Goal: Task Accomplishment & Management: Use online tool/utility

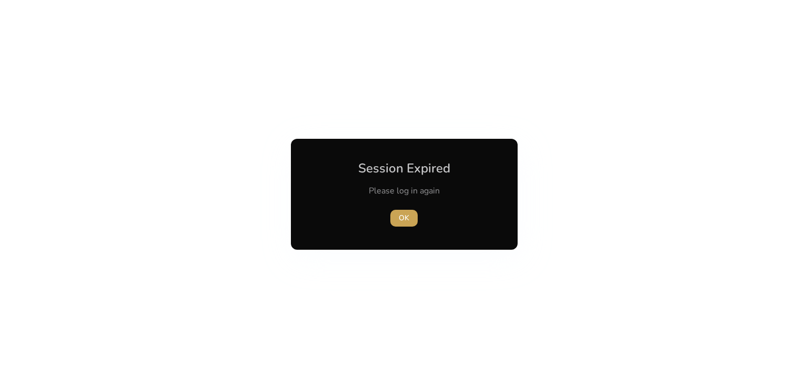
click at [411, 218] on span "button" at bounding box center [403, 218] width 27 height 25
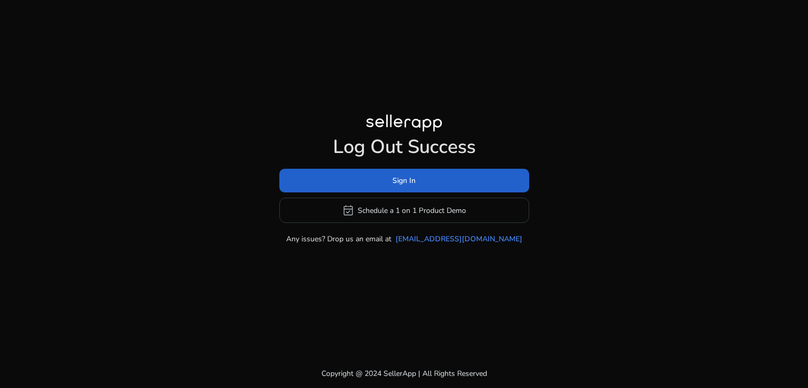
click at [347, 176] on span at bounding box center [404, 180] width 250 height 25
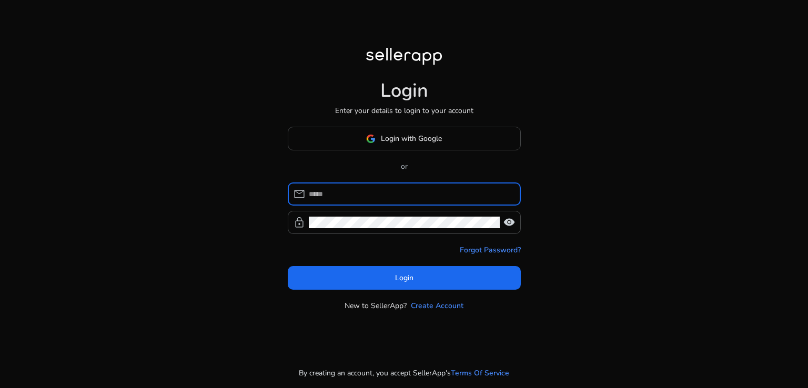
type input "**********"
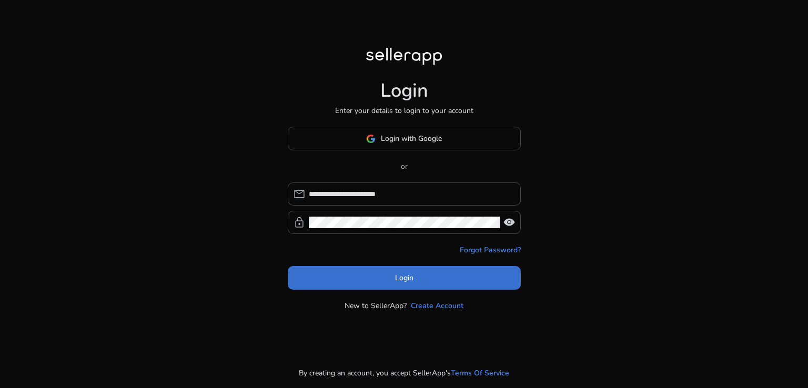
click at [406, 281] on span "Login" at bounding box center [404, 277] width 18 height 11
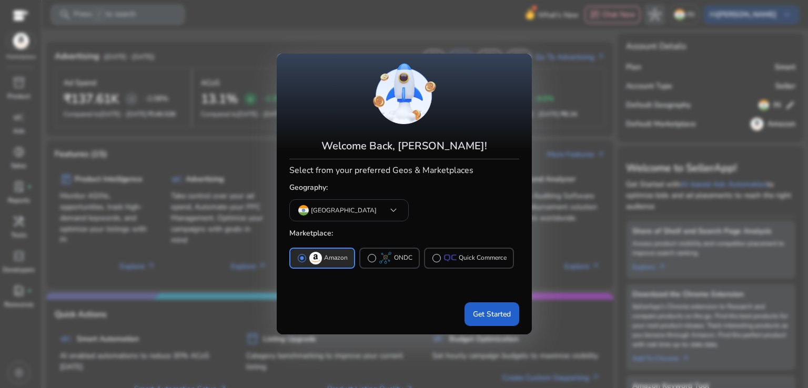
click at [490, 311] on span "Get Started" at bounding box center [492, 314] width 38 height 11
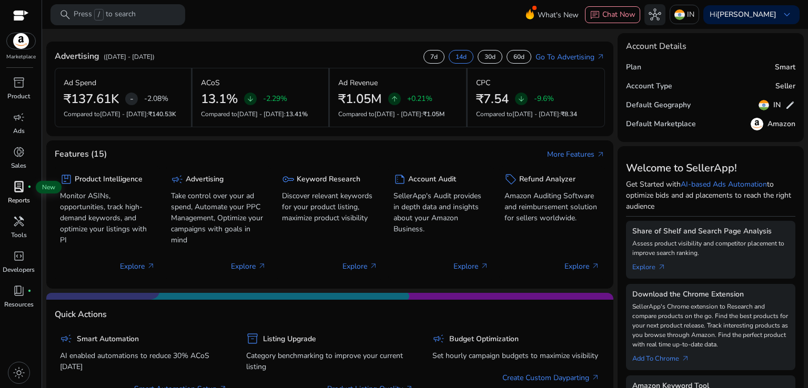
click at [16, 189] on span "lab_profile" at bounding box center [19, 186] width 13 height 13
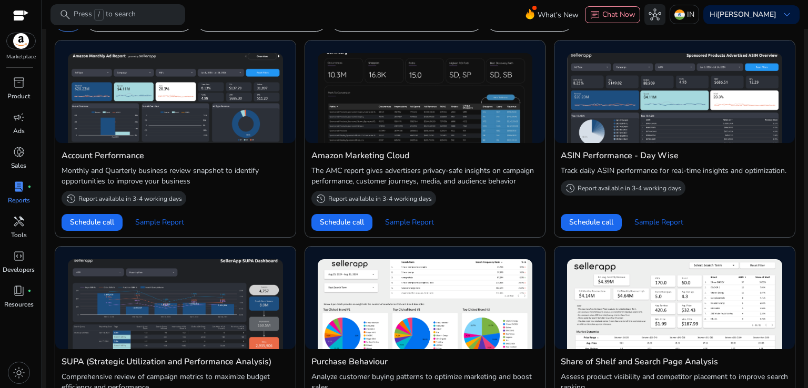
scroll to position [156, 0]
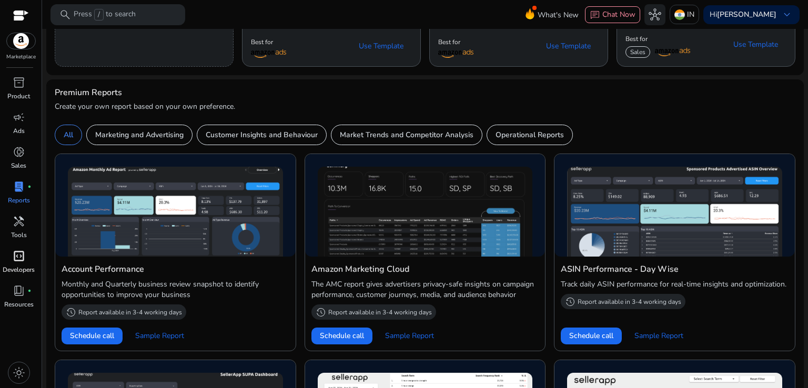
click at [18, 261] on span "code_blocks" at bounding box center [19, 256] width 13 height 13
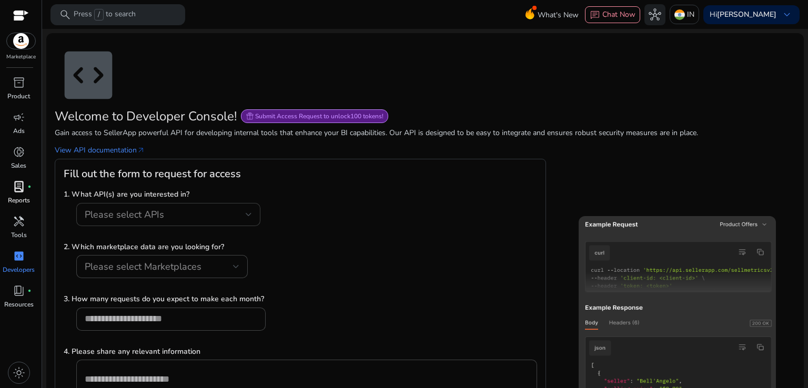
click at [118, 224] on div "Please select APIs" at bounding box center [168, 214] width 167 height 23
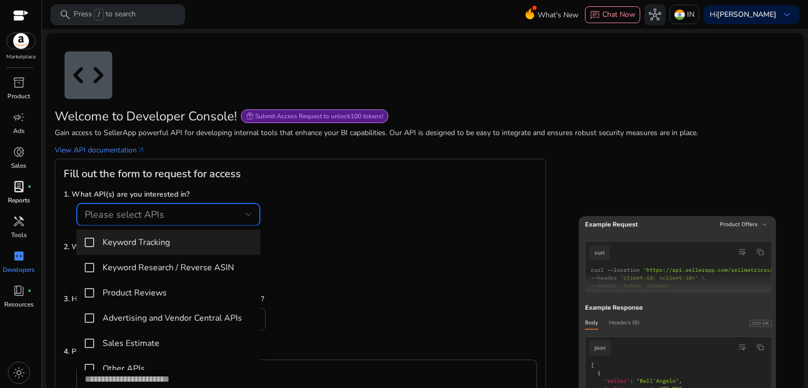
click at [21, 228] on div at bounding box center [404, 194] width 808 height 388
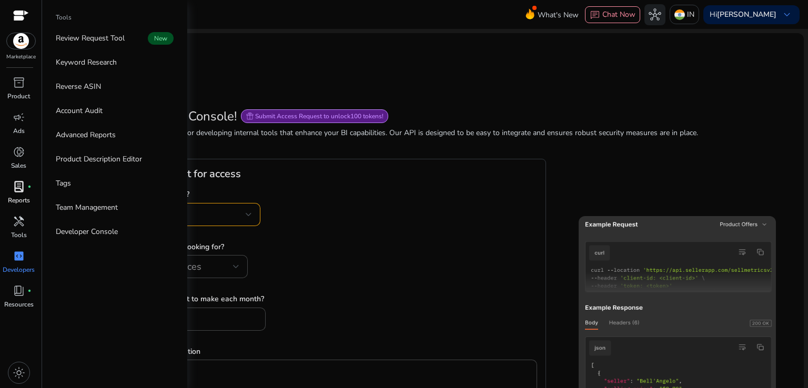
click at [21, 228] on span "handyman" at bounding box center [19, 221] width 13 height 13
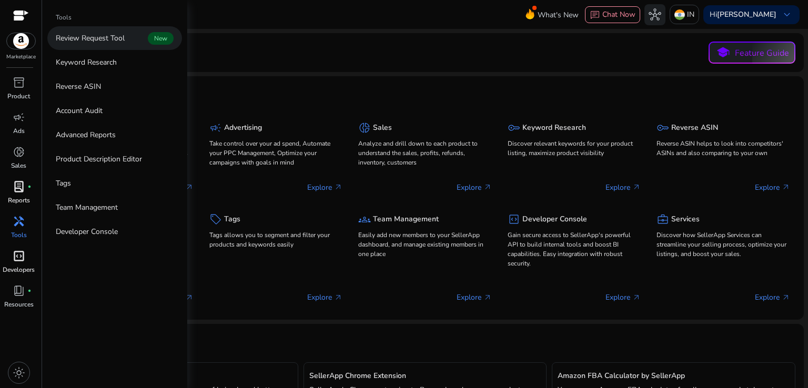
click at [121, 40] on p "Review Request Tool" at bounding box center [90, 38] width 69 height 11
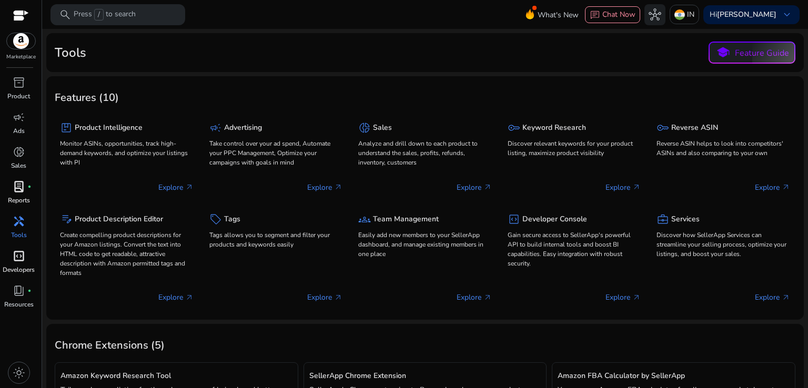
click at [22, 217] on span "handyman" at bounding box center [19, 221] width 13 height 13
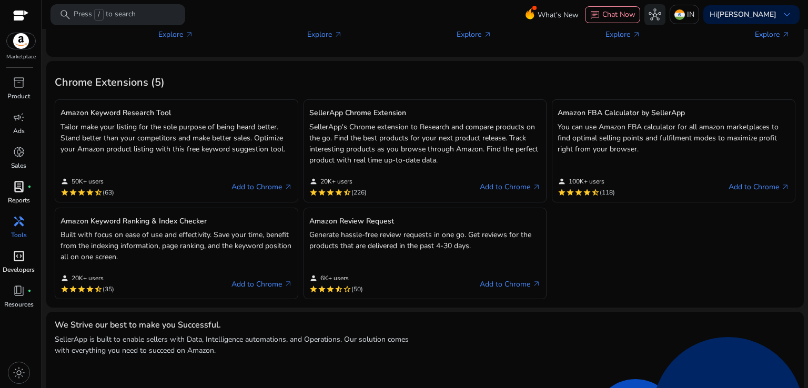
scroll to position [271, 0]
